Goal: Task Accomplishment & Management: Manage account settings

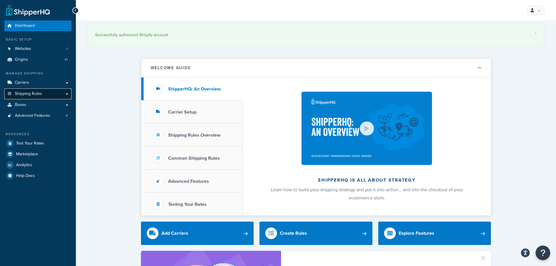
click at [55, 94] on link "Shipping Rules" at bounding box center [37, 93] width 67 height 11
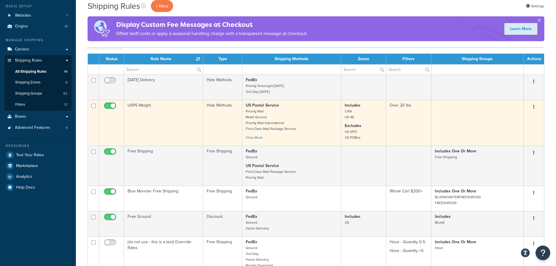
scroll to position [29, 0]
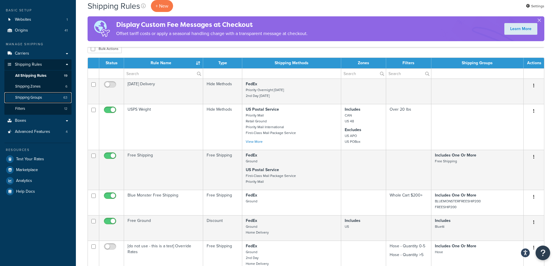
click at [46, 96] on link "Shipping Groups 63" at bounding box center [37, 97] width 67 height 11
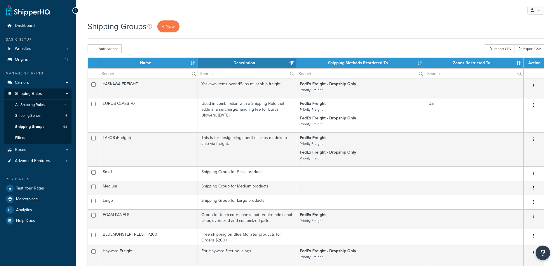
select select "15"
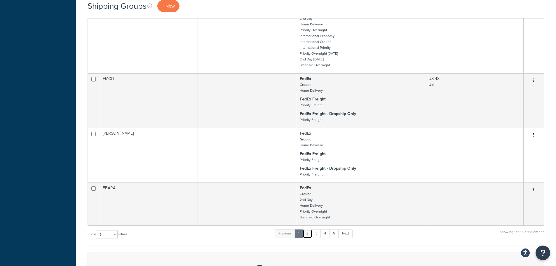
click at [309, 231] on link "2" at bounding box center [308, 233] width 10 height 9
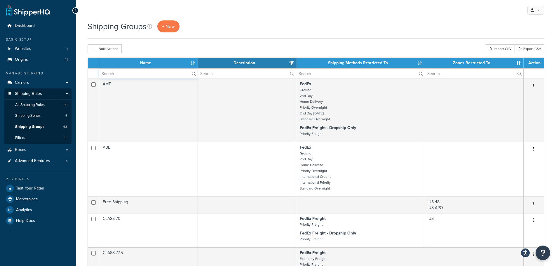
click at [147, 72] on input "text" at bounding box center [148, 74] width 98 height 10
type input "no"
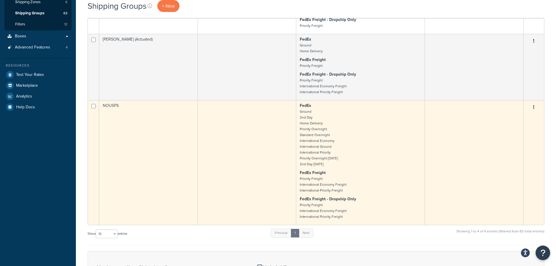
scroll to position [117, 0]
